Goal: Transaction & Acquisition: Purchase product/service

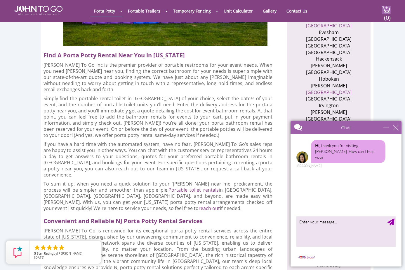
scroll to position [496, 0]
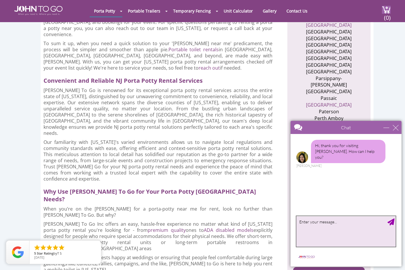
click at [338, 225] on textarea "type your message" at bounding box center [345, 231] width 99 height 31
type textarea "I need a quote"
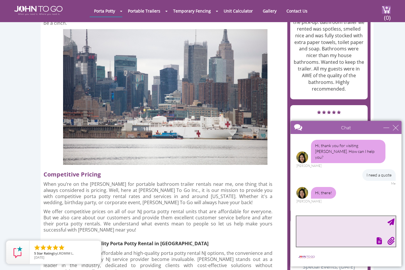
scroll to position [2, 0]
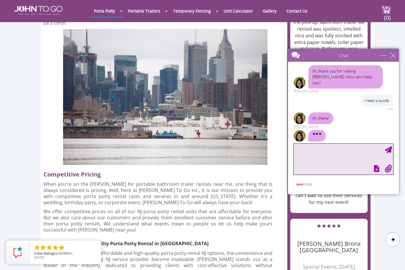
drag, startPoint x: 367, startPoint y: 130, endPoint x: 364, endPoint y: 57, distance: 72.4
click at [364, 57] on div at bounding box center [333, 56] width 90 height 14
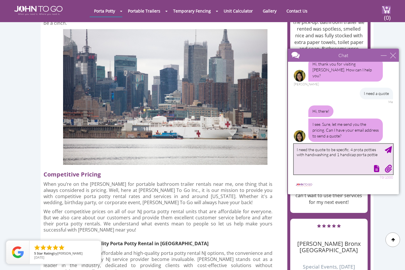
click at [354, 151] on textarea "I need the quote to be specific. 4 prota potties with handwashing and 1 handica…" at bounding box center [342, 159] width 99 height 31
drag, startPoint x: 308, startPoint y: 187, endPoint x: 308, endPoint y: 184, distance: 3.2
click at [308, 187] on img at bounding box center [303, 185] width 20 height 4
click at [346, 162] on textarea "I need the quote to be specific. 4 porta potties with handwashing and 1 handica…" at bounding box center [342, 159] width 99 height 31
type textarea "I need the quote to be specific. 4 porta potties with handwashing and 1 handica…"
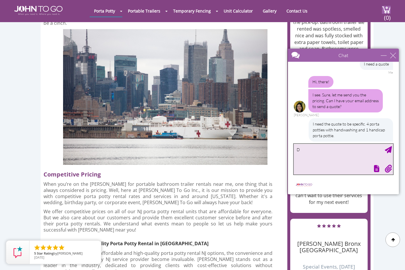
scroll to position [57, 0]
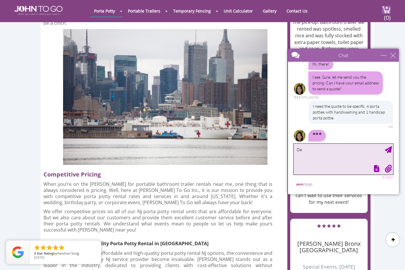
type textarea "D"
type textarea "For an event on September 1, that is labor day. Need early delivery in the morn…"
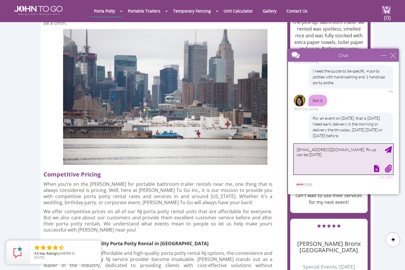
type textarea "sross-trevor@maplewoodnj.gov. Pic up can be tuesday september 2."
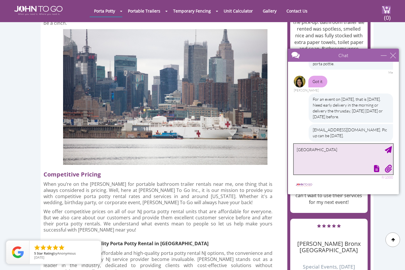
scroll to position [129, 0]
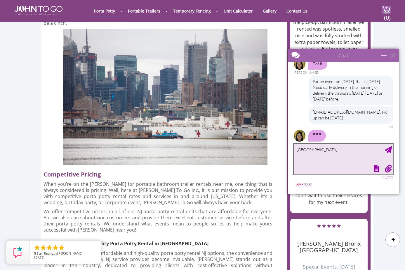
type textarea "Oakland"
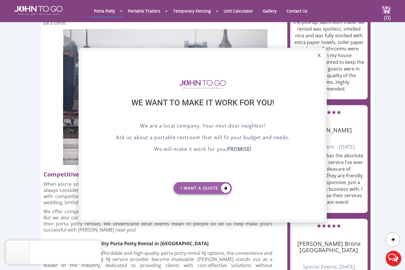
scroll to position [0, 0]
click at [372, 11] on div at bounding box center [202, 135] width 405 height 270
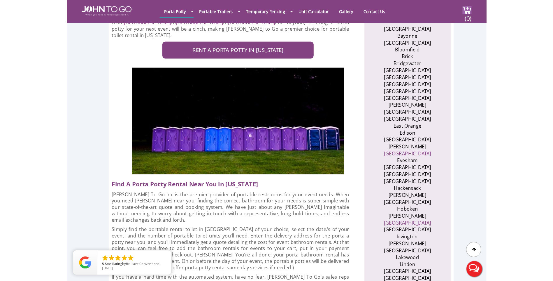
scroll to position [496, 0]
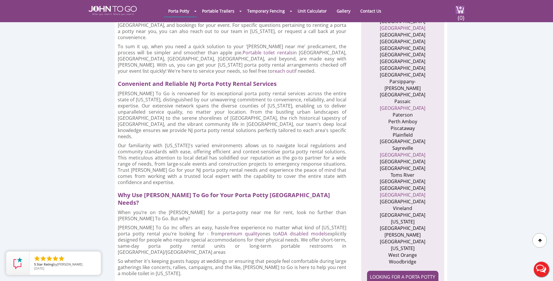
click at [404, 267] on button "Live Chat" at bounding box center [541, 268] width 23 height 23
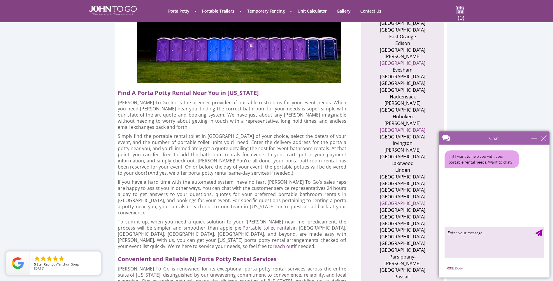
scroll to position [146, 0]
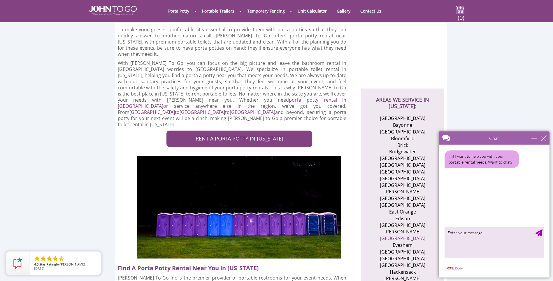
click at [404, 138] on div at bounding box center [484, 138] width 90 height 14
click at [404, 231] on textarea "type your message" at bounding box center [494, 242] width 99 height 31
type textarea "i"
type textarea "I lost you"
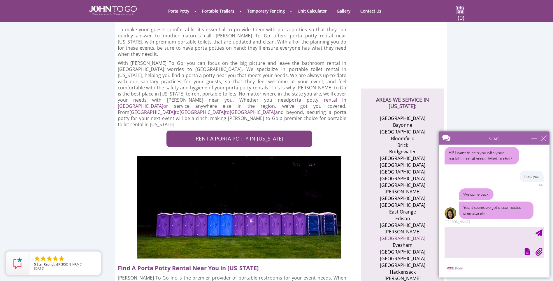
scroll to position [22, 0]
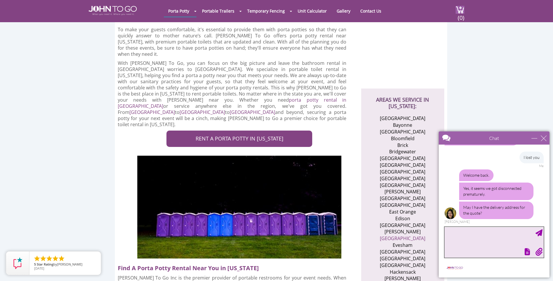
click at [404, 232] on textarea "type your message" at bounding box center [494, 242] width 99 height 31
type textarea "Oakview between [GEOGRAPHIC_DATA] and [GEOGRAPHIC_DATA]. [GEOGRAPHIC_DATA]"
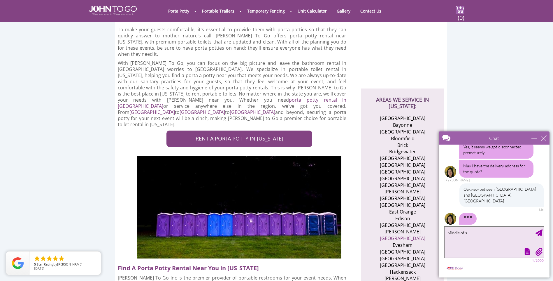
scroll to position [46, 0]
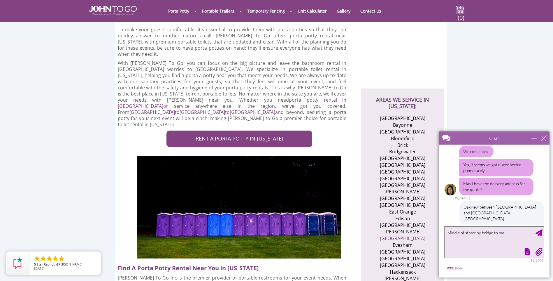
type textarea "[GEOGRAPHIC_DATA] by bridge to park"
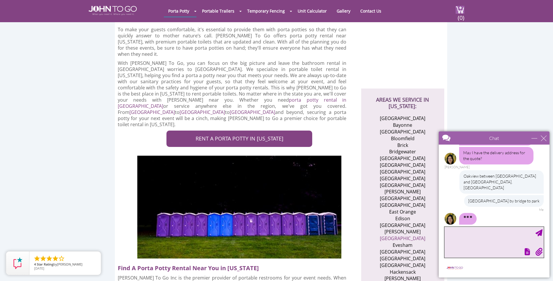
scroll to position [95, 0]
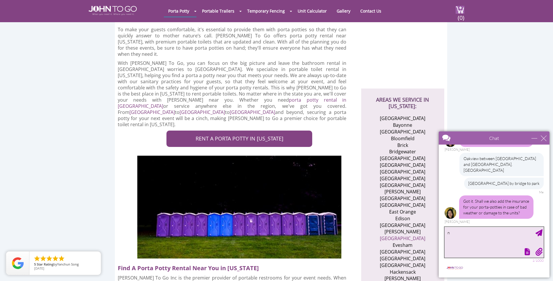
type textarea "no"
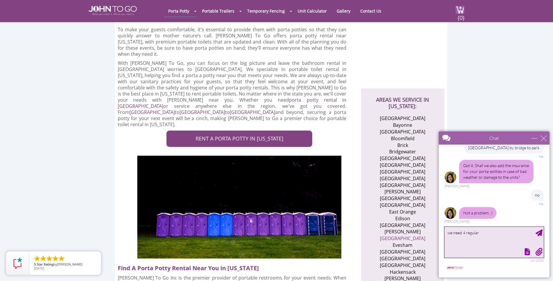
scroll to position [155, 0]
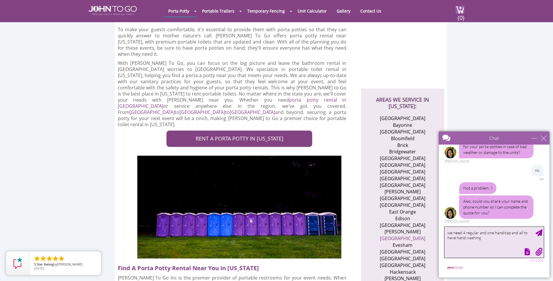
type textarea "we need 4 regular and one handicap and all to have hand washing."
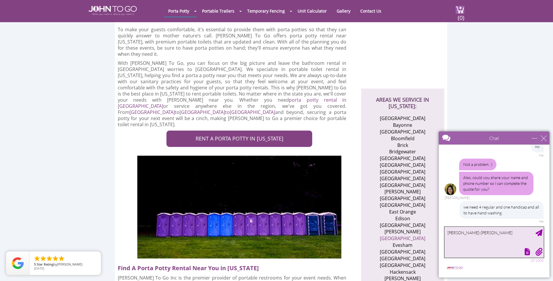
scroll to position [196, 0]
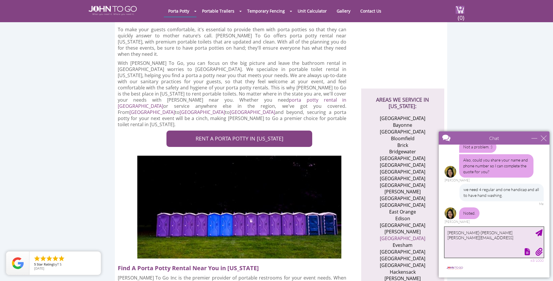
type textarea "[PERSON_NAME]-[PERSON_NAME] [PERSON_NAME][EMAIL_ADDRESS][DOMAIN_NAME]"
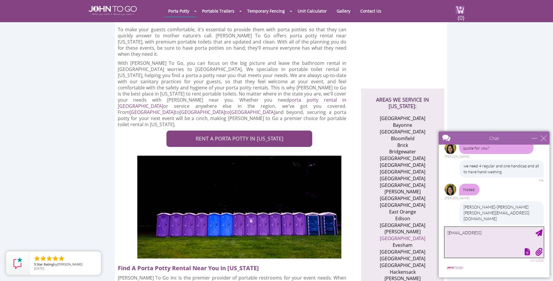
type textarea "[EMAIL_ADDRESS][DOMAIN_NAME]"
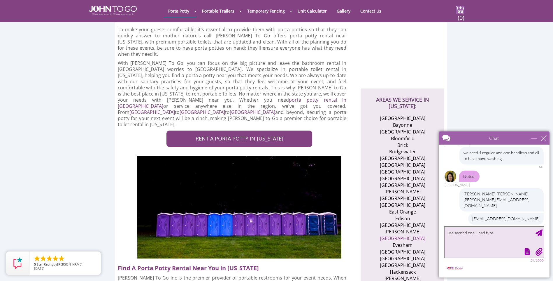
type textarea "use second one. I had type."
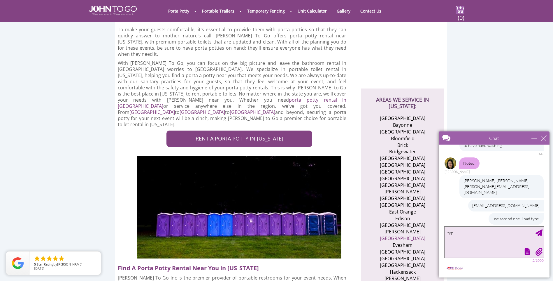
type textarea "typo"
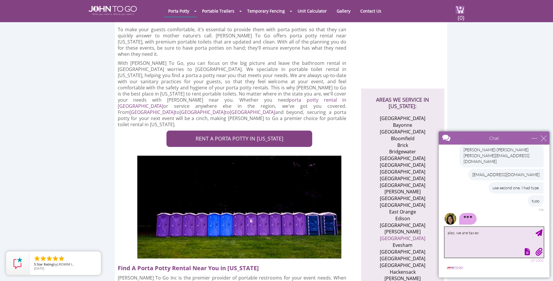
scroll to position [259, 0]
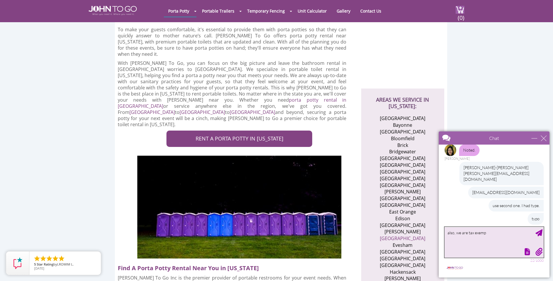
type textarea "also, we are tax exempt"
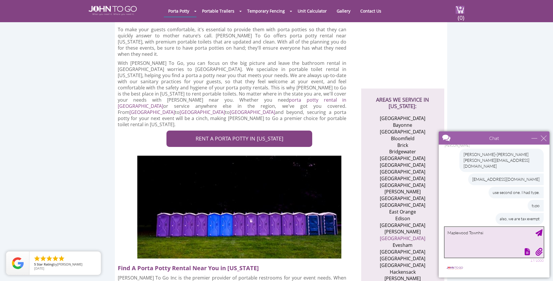
scroll to position [290, 0]
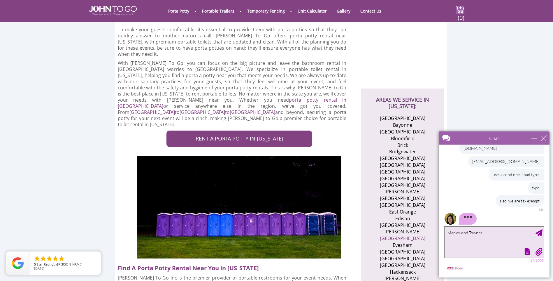
drag, startPoint x: 485, startPoint y: 234, endPoint x: 479, endPoint y: 232, distance: 6.6
click at [404, 232] on textarea "Maplewood Townhsi" at bounding box center [494, 242] width 99 height 31
type textarea "[GEOGRAPHIC_DATA]"
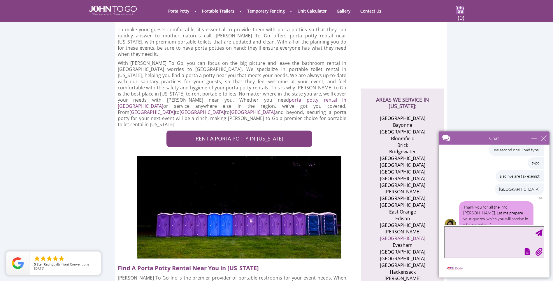
scroll to position [340, 0]
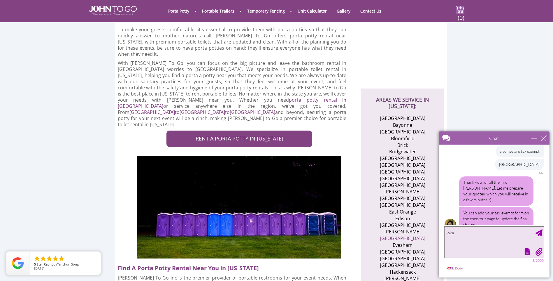
type textarea "okay"
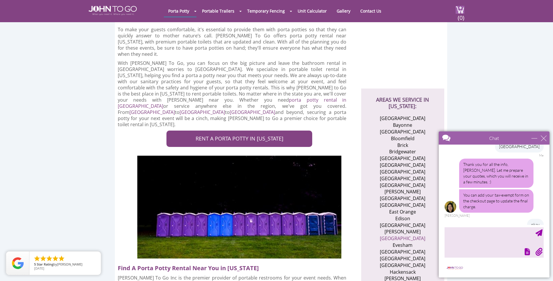
scroll to position [381, 0]
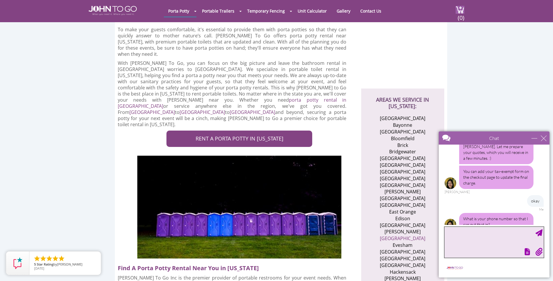
click at [404, 236] on textarea "type your message" at bounding box center [494, 242] width 99 height 31
type textarea "[PHONE_NUMBER]"
click at [404, 230] on textarea "[PHONE_NUMBER]" at bounding box center [494, 242] width 99 height 31
click at [404, 233] on div "✕ 973-843-7157 12/1000" at bounding box center [494, 242] width 99 height 31
click at [404, 233] on div "Send Message" at bounding box center [539, 232] width 7 height 7
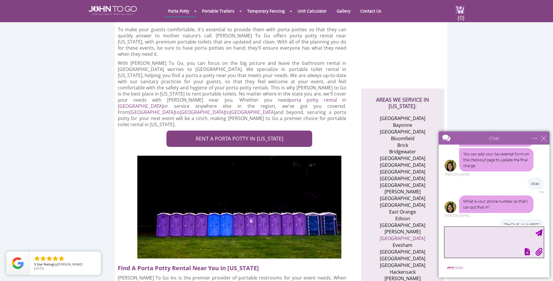
scroll to position [416, 0]
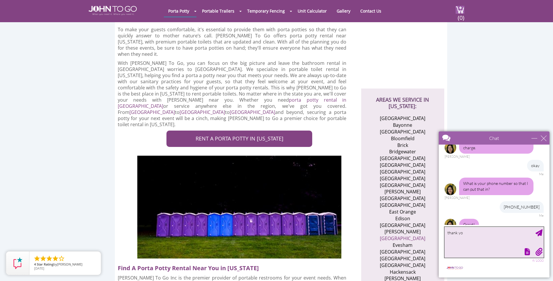
type textarea "thank you"
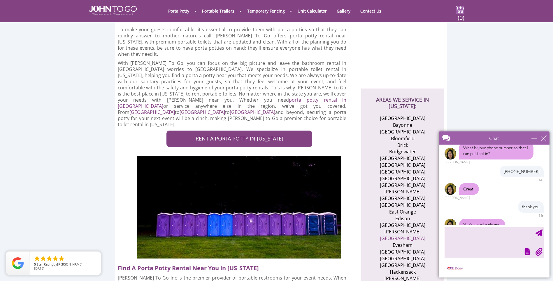
scroll to position [482, 0]
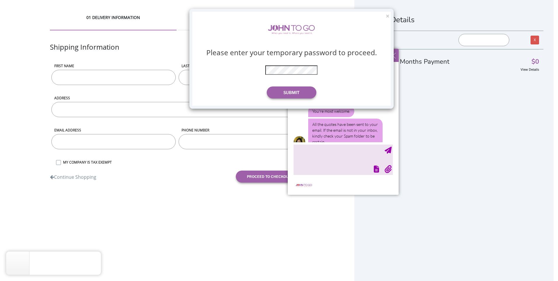
scroll to position [477, 0]
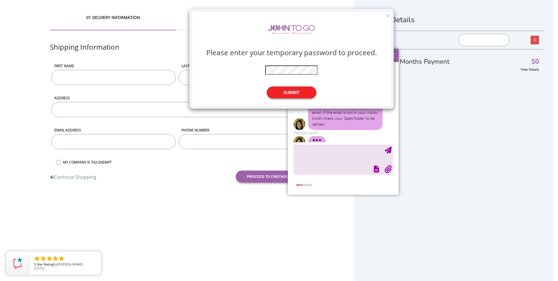
click at [292, 93] on button "Submit" at bounding box center [292, 92] width 50 height 12
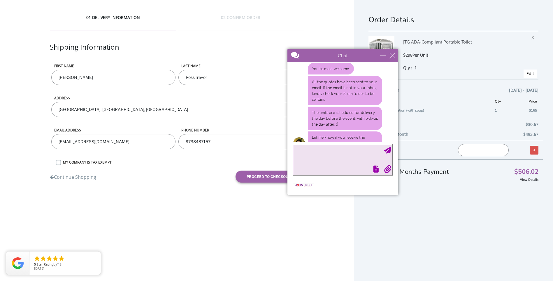
scroll to position [503, 0]
click at [307, 149] on textarea "type your message" at bounding box center [342, 159] width 99 height 31
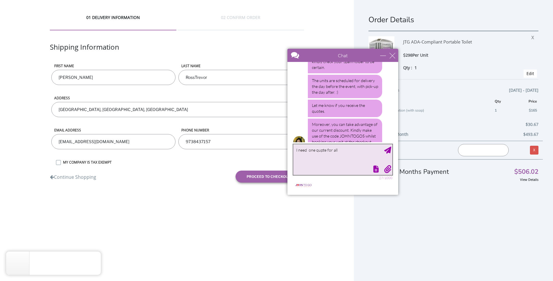
type textarea "I need one qupte for all 5"
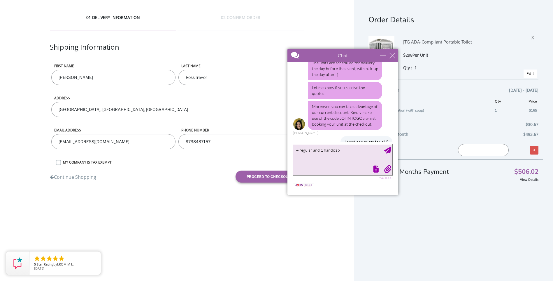
type textarea "4 regular and 1 handicap"
click at [387, 149] on div "Send Message" at bounding box center [387, 149] width 7 height 7
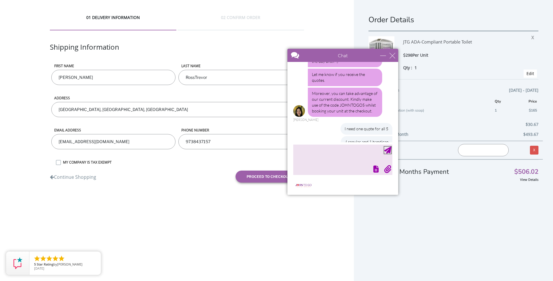
scroll to position [582, 0]
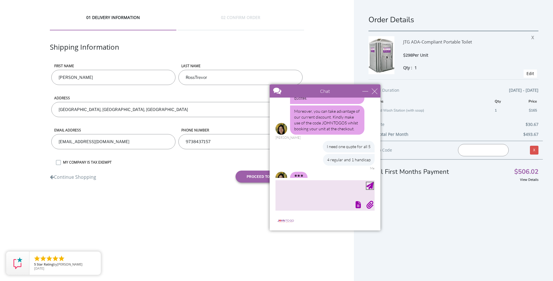
drag, startPoint x: 630, startPoint y: 137, endPoint x: 320, endPoint y: 114, distance: 310.9
click at [451, 197] on div "Order Details JTG ADA-Compliant Portable Toilet $298 Per Unit Qty : 1 X Edit Re…" at bounding box center [453, 147] width 199 height 295
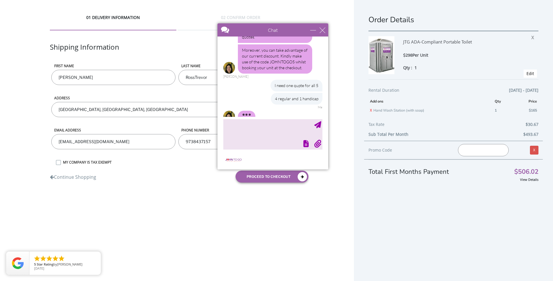
drag, startPoint x: 350, startPoint y: 90, endPoint x: 298, endPoint y: 29, distance: 80.3
click at [298, 29] on div at bounding box center [263, 30] width 90 height 14
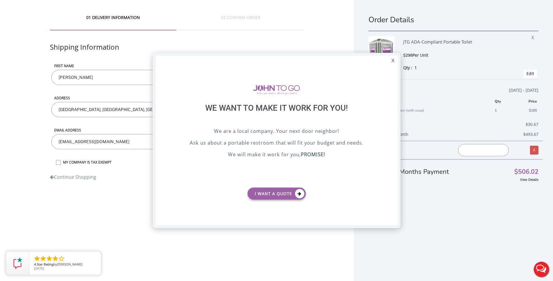
scroll to position [0, 0]
click at [540, 268] on button "Live Chat" at bounding box center [541, 268] width 23 height 23
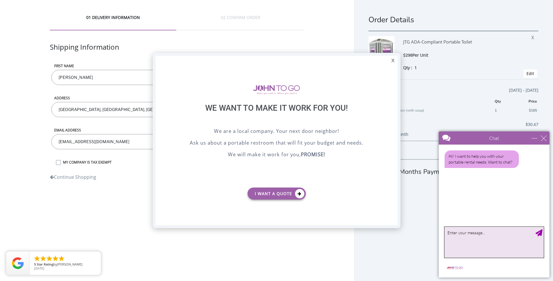
click at [487, 237] on textarea "type your message" at bounding box center [494, 242] width 99 height 31
type textarea "did i get disconnected again?"
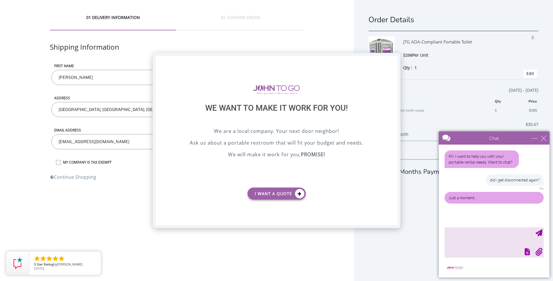
click at [394, 61] on div "X" at bounding box center [393, 61] width 9 height 10
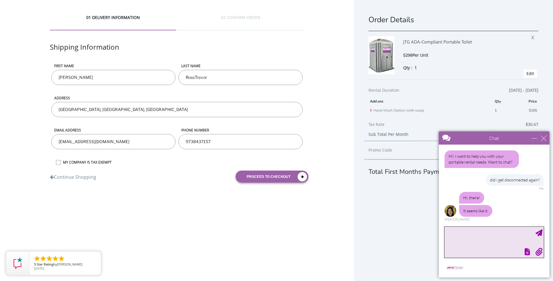
click at [458, 234] on textarea "type your message" at bounding box center [494, 242] width 99 height 31
type textarea "I need one quote for 4 regular, 1 handicap, all with handwashing"
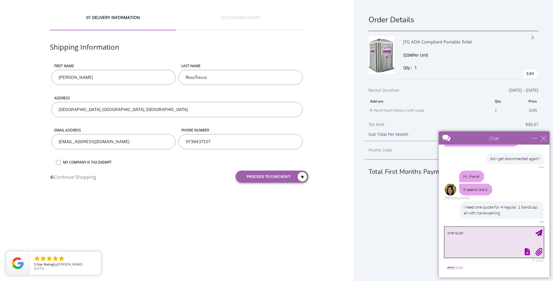
type textarea "one qupte"
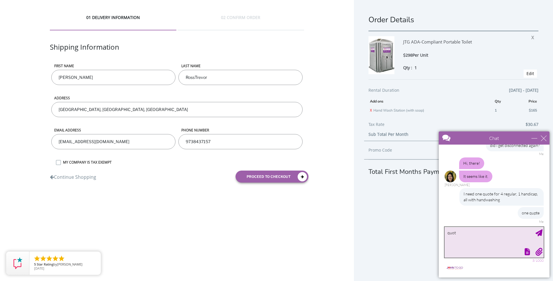
type textarea "quote"
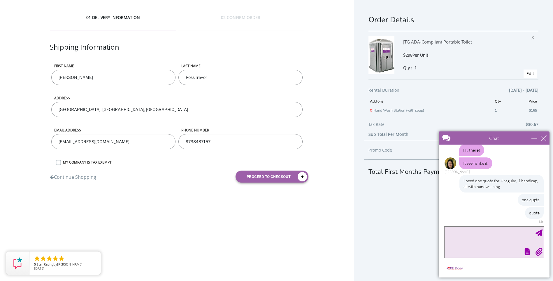
scroll to position [89, 0]
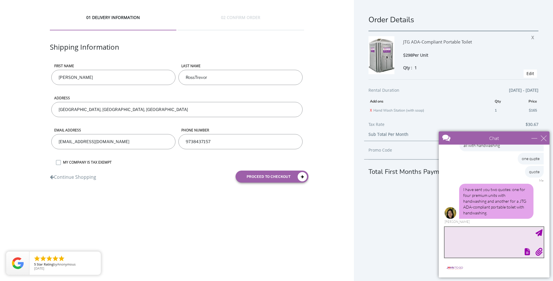
click at [456, 231] on textarea "type your message" at bounding box center [494, 242] width 99 height 31
type textarea "ok"
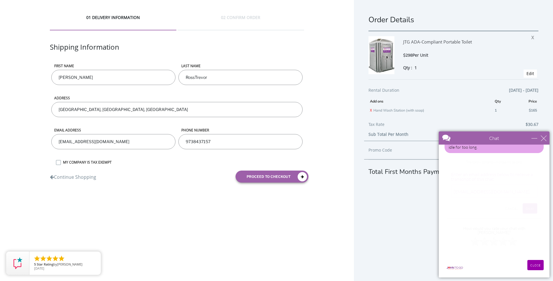
scroll to position [200, 0]
